Goal: Information Seeking & Learning: Learn about a topic

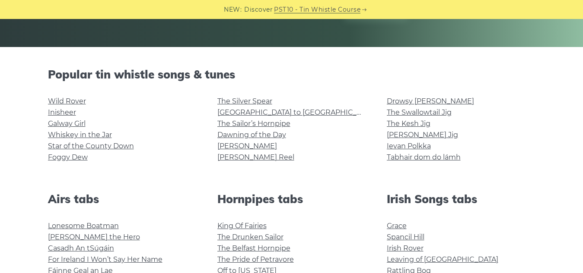
scroll to position [173, 0]
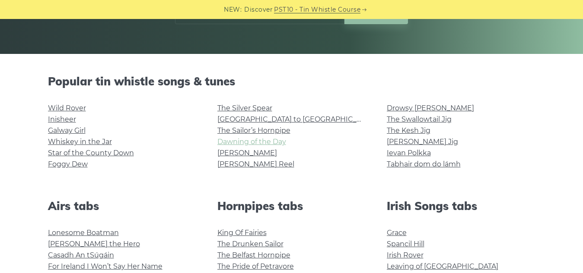
click at [229, 145] on link "Dawning of the Day" at bounding box center [251, 142] width 69 height 8
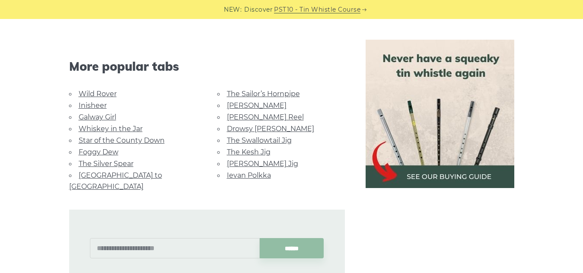
scroll to position [561, 0]
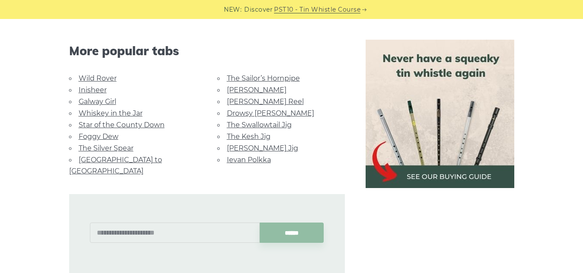
click at [99, 150] on link "The Silver Spear" at bounding box center [106, 148] width 55 height 8
